Goal: Task Accomplishment & Management: Use online tool/utility

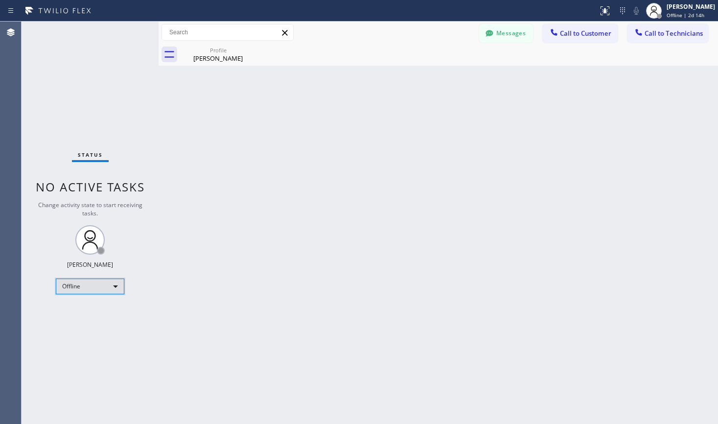
click at [98, 281] on div "Offline" at bounding box center [90, 287] width 69 height 16
click at [95, 326] on li "Unavailable" at bounding box center [89, 325] width 67 height 12
click at [117, 287] on div "Unavailable" at bounding box center [90, 287] width 69 height 16
click at [75, 311] on li "Available" at bounding box center [89, 313] width 67 height 12
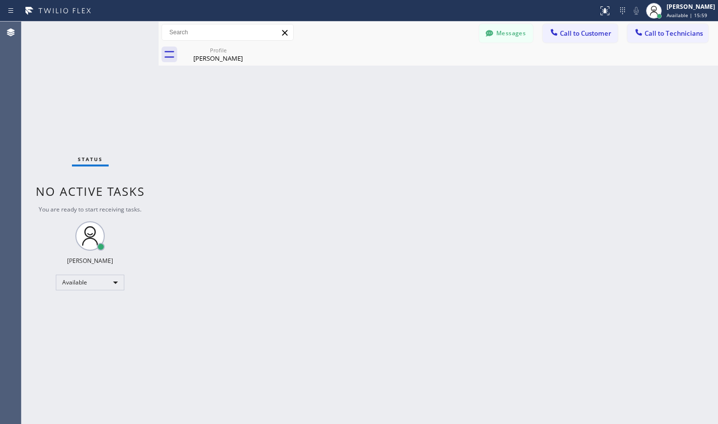
click at [263, 58] on div "Profile [PERSON_NAME]" at bounding box center [449, 55] width 538 height 22
click at [246, 49] on icon at bounding box center [250, 50] width 12 height 12
